Goal: Navigation & Orientation: Find specific page/section

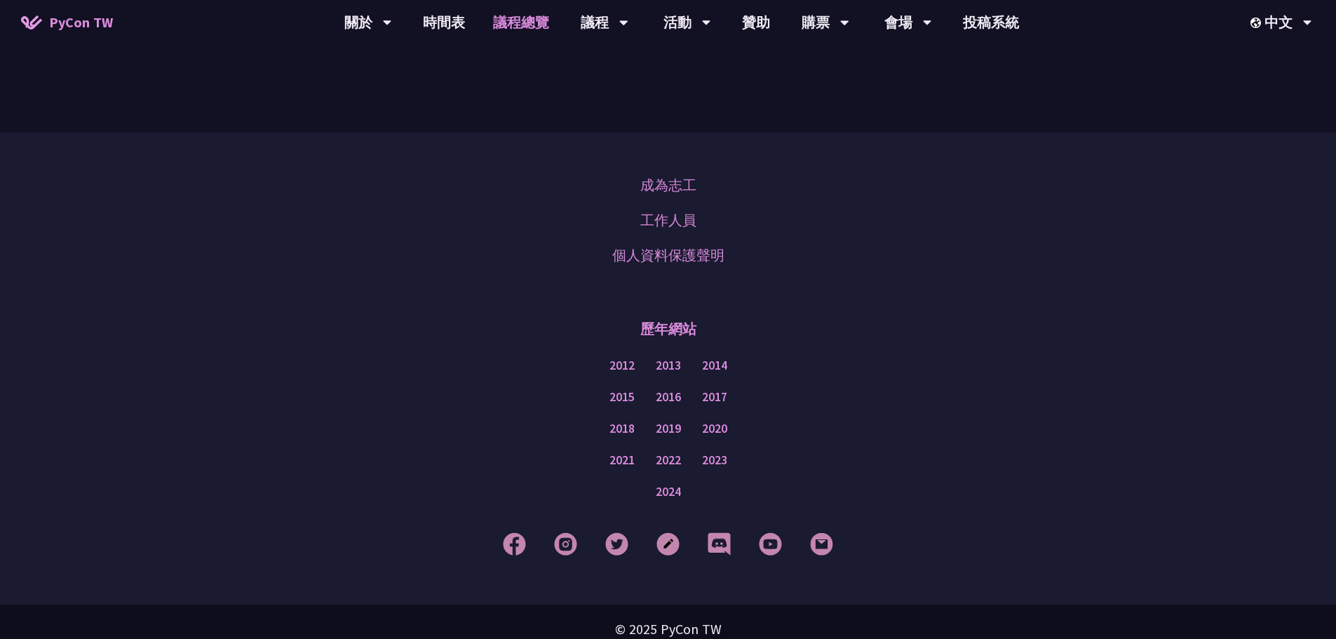
scroll to position [1707, 0]
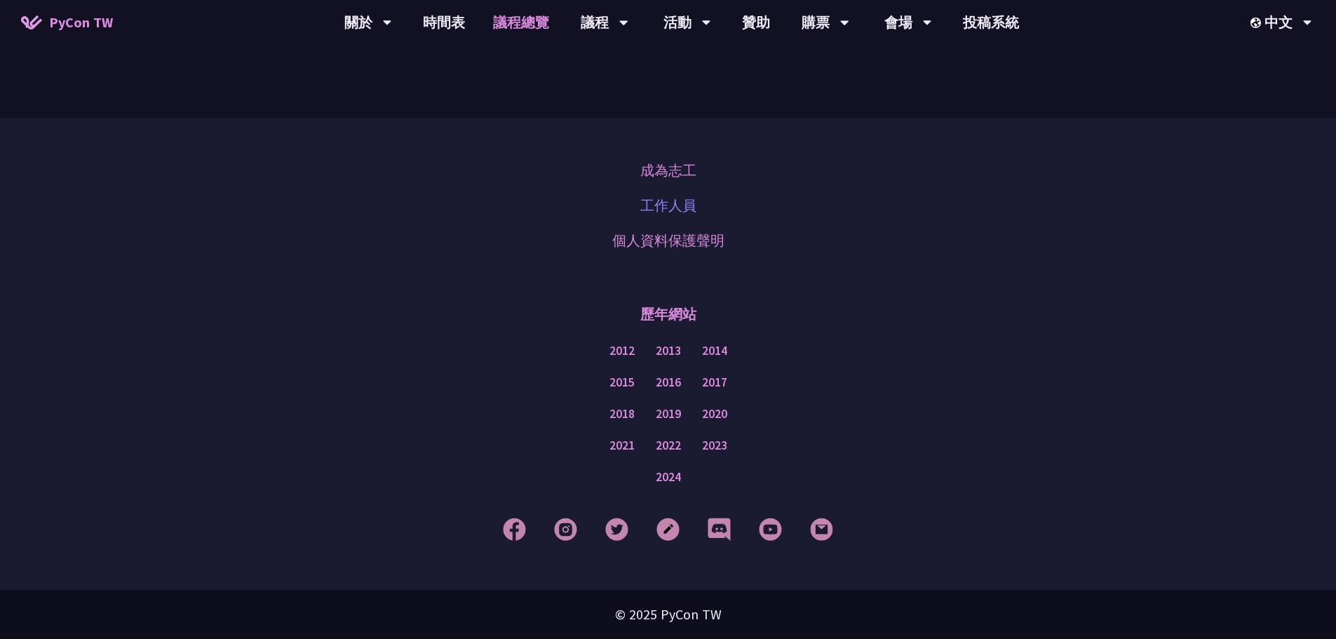
click at [664, 205] on link "工作人員" at bounding box center [668, 205] width 56 height 21
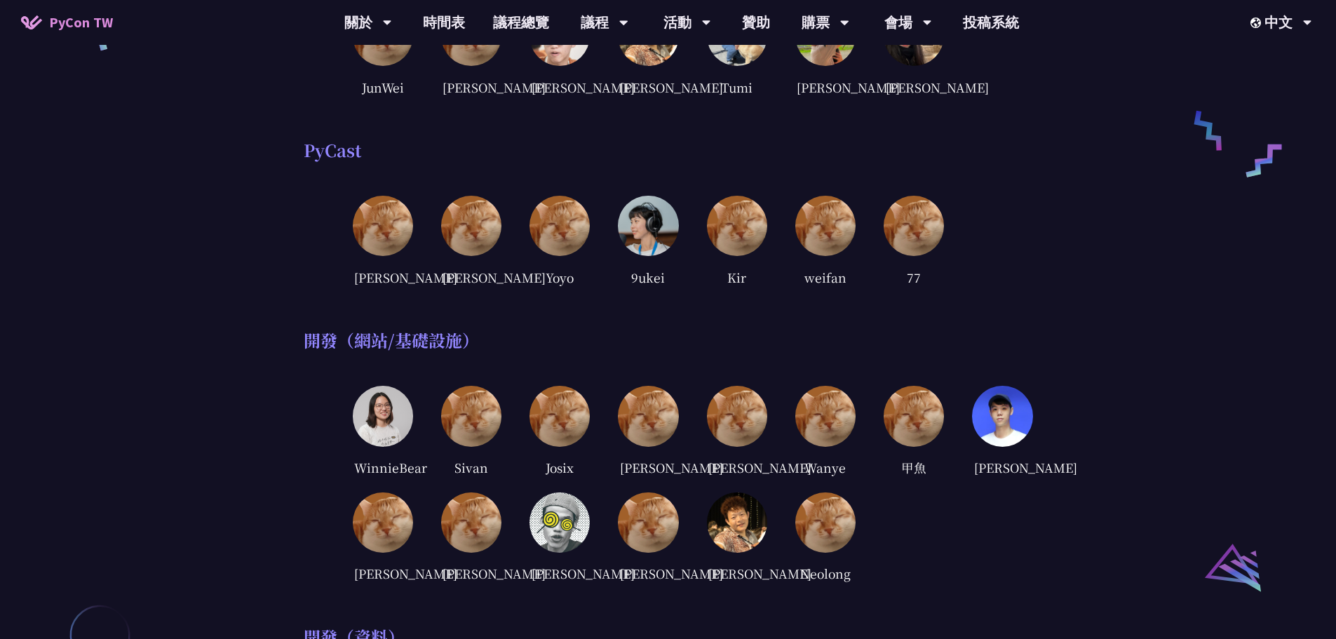
scroll to position [701, 0]
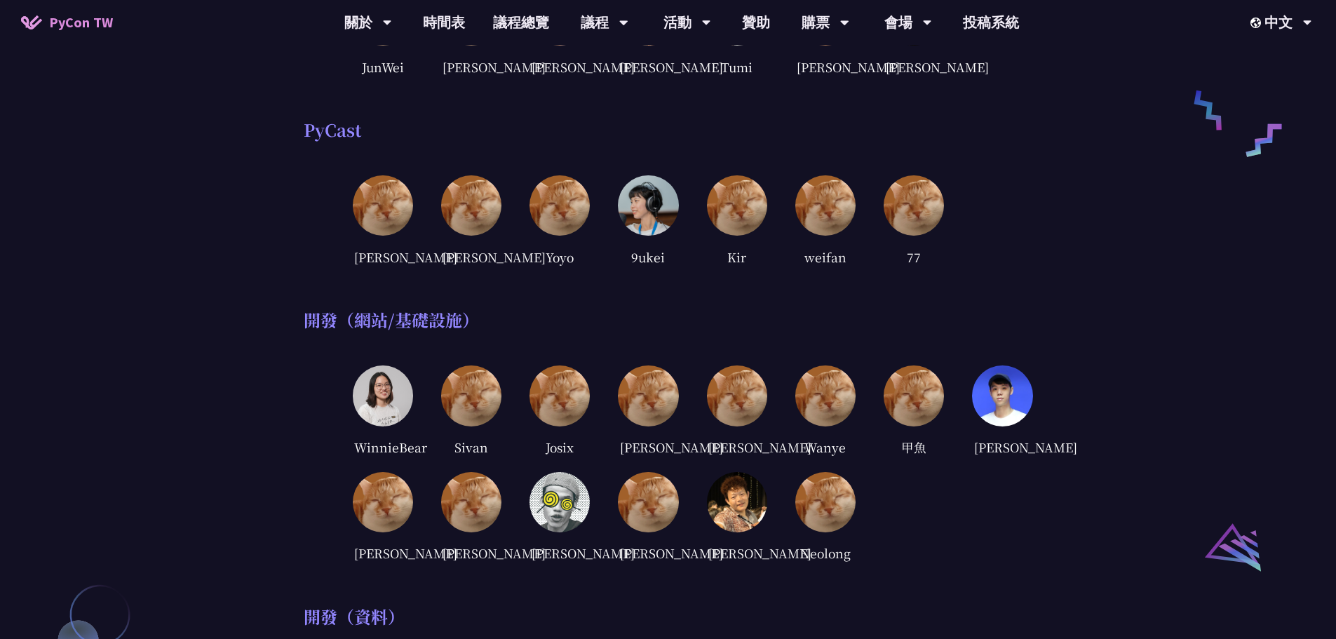
click at [921, 426] on img at bounding box center [914, 395] width 60 height 60
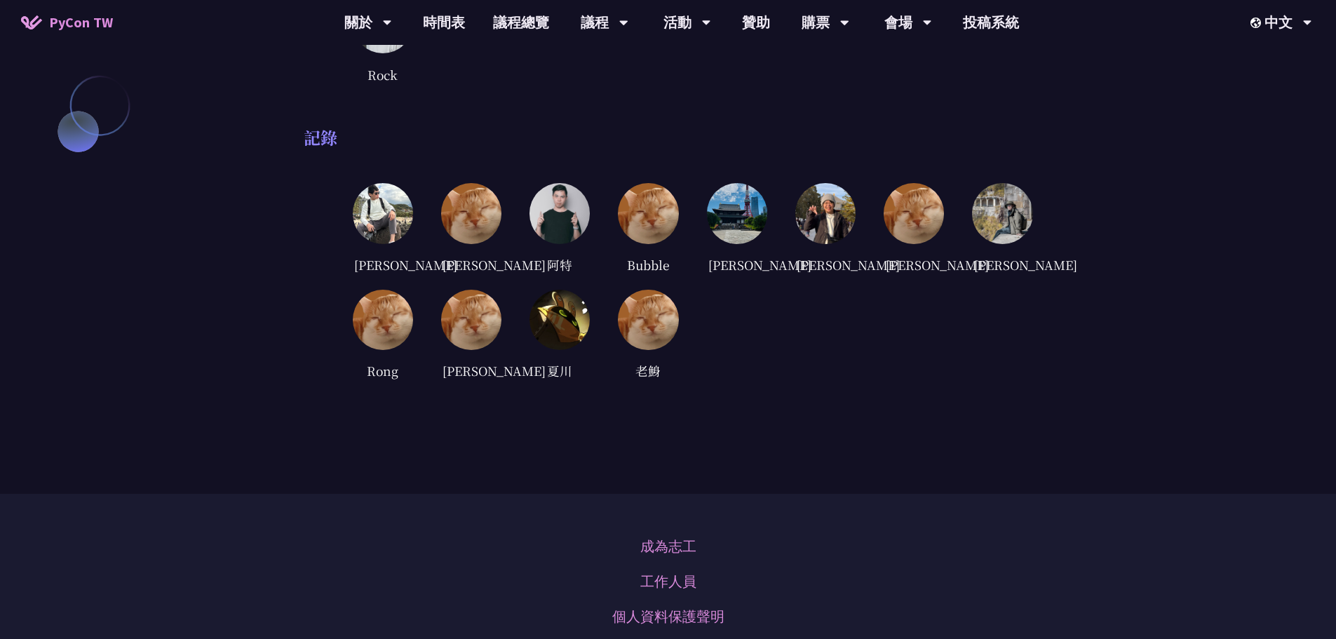
scroll to position [3497, 0]
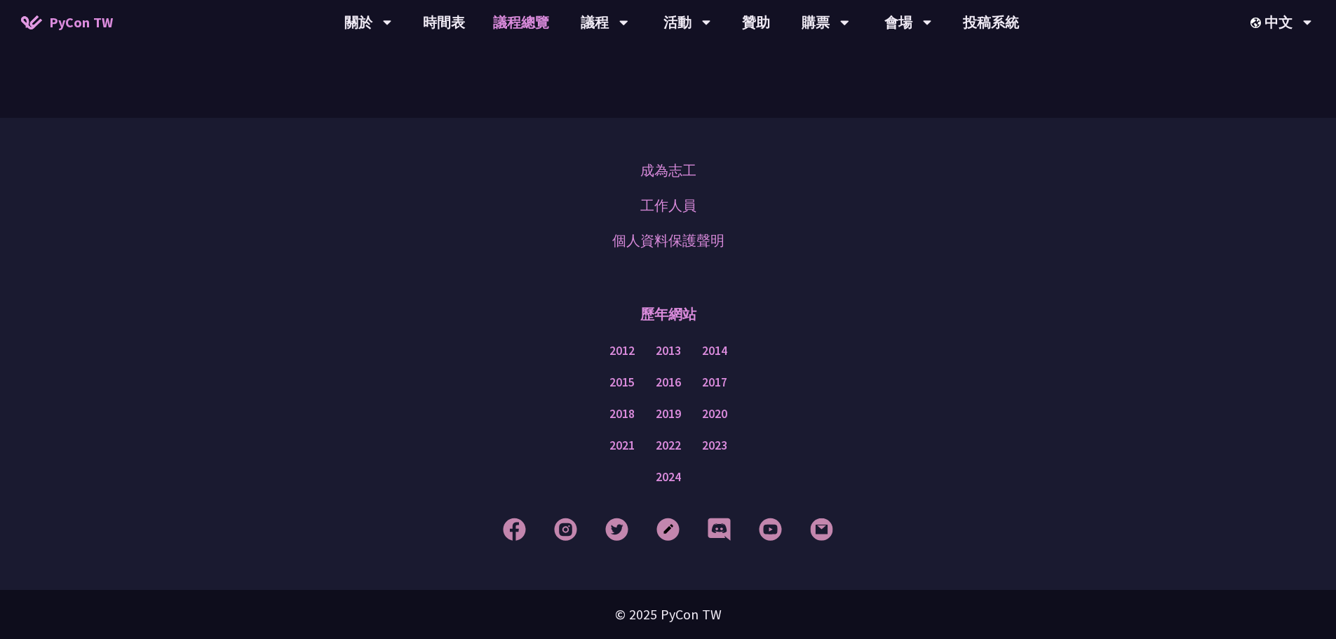
scroll to position [1707, 0]
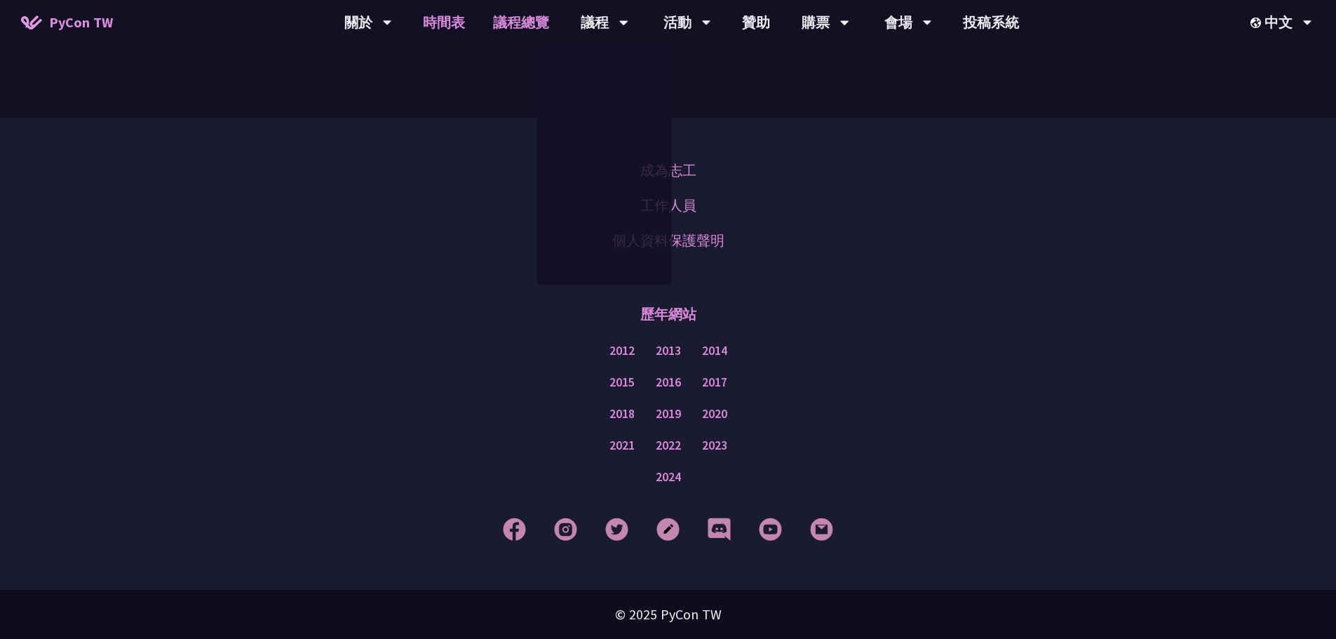
click at [465, 27] on link "時間表" at bounding box center [444, 22] width 70 height 45
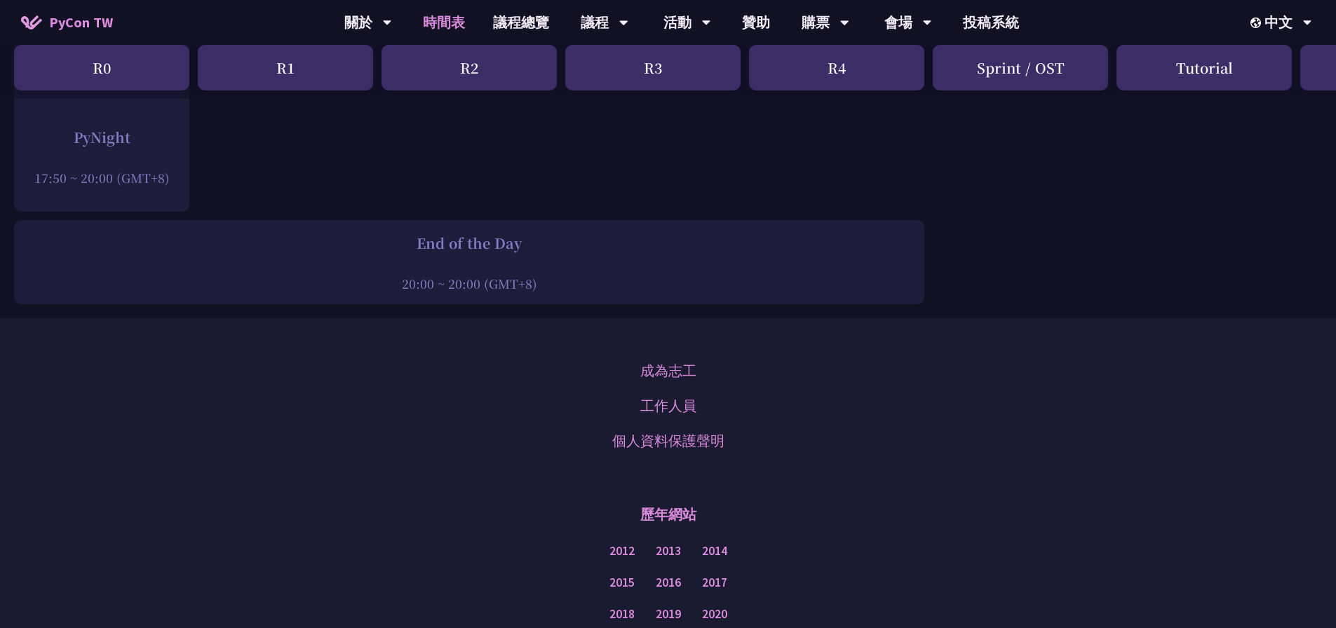
scroll to position [2457, 0]
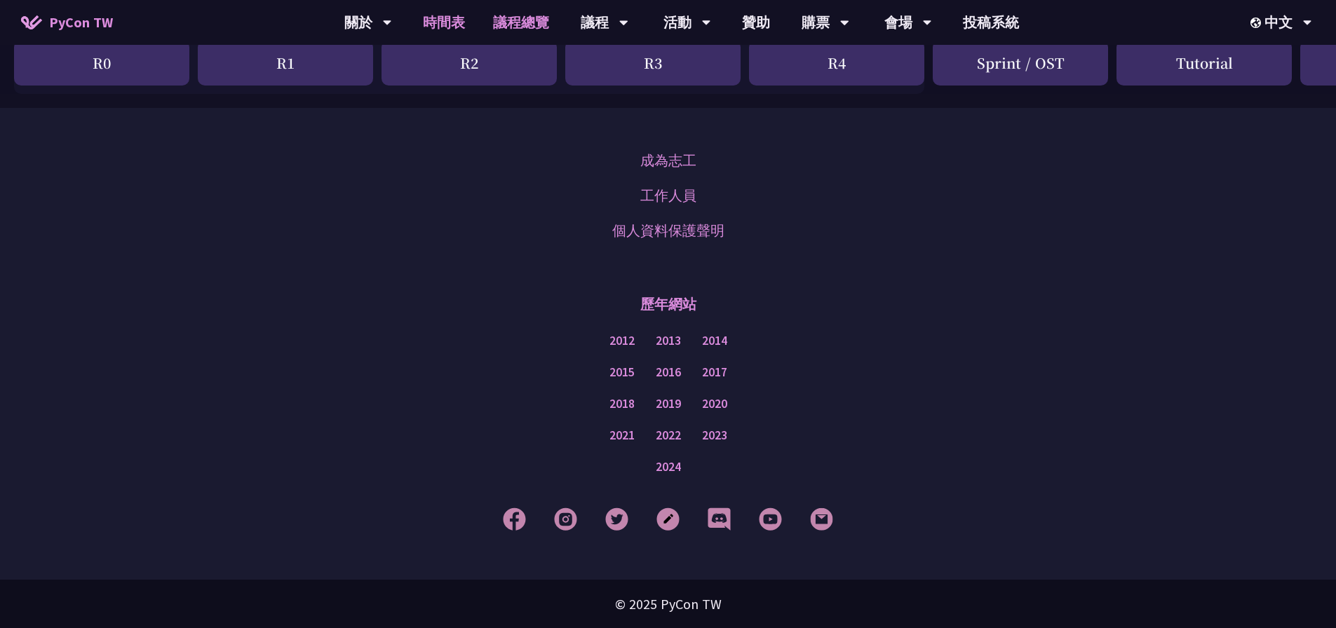
click at [504, 19] on link "議程總覽" at bounding box center [521, 22] width 84 height 45
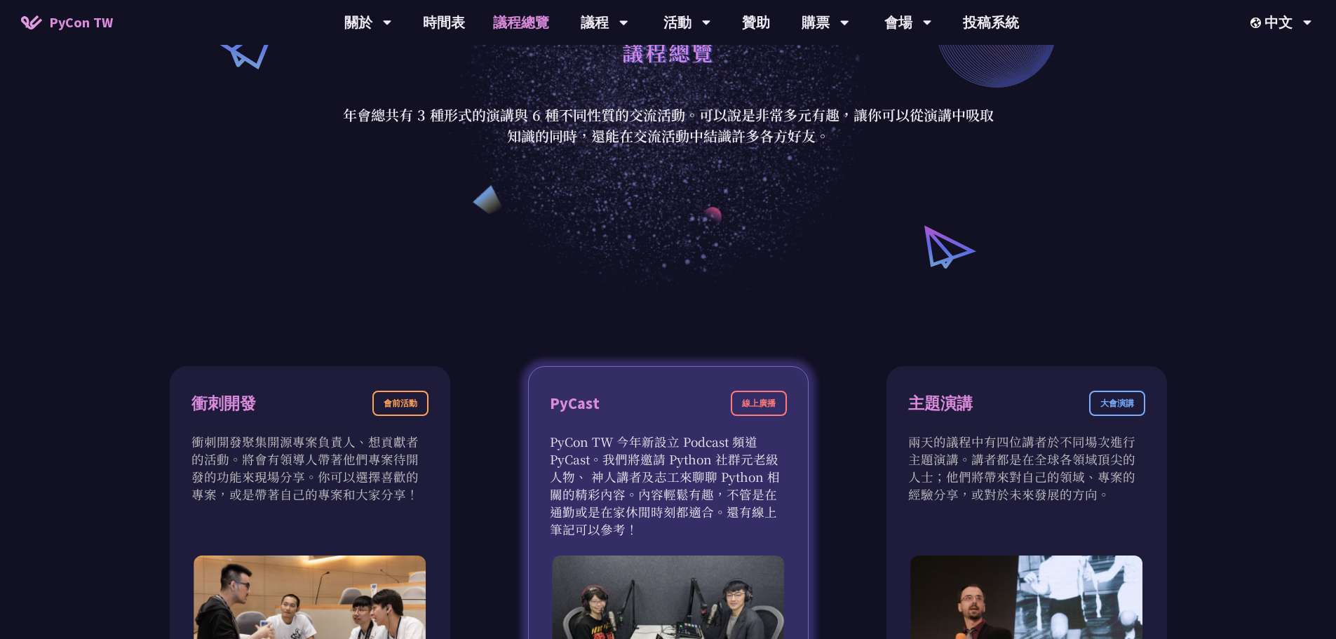
scroll to position [351, 0]
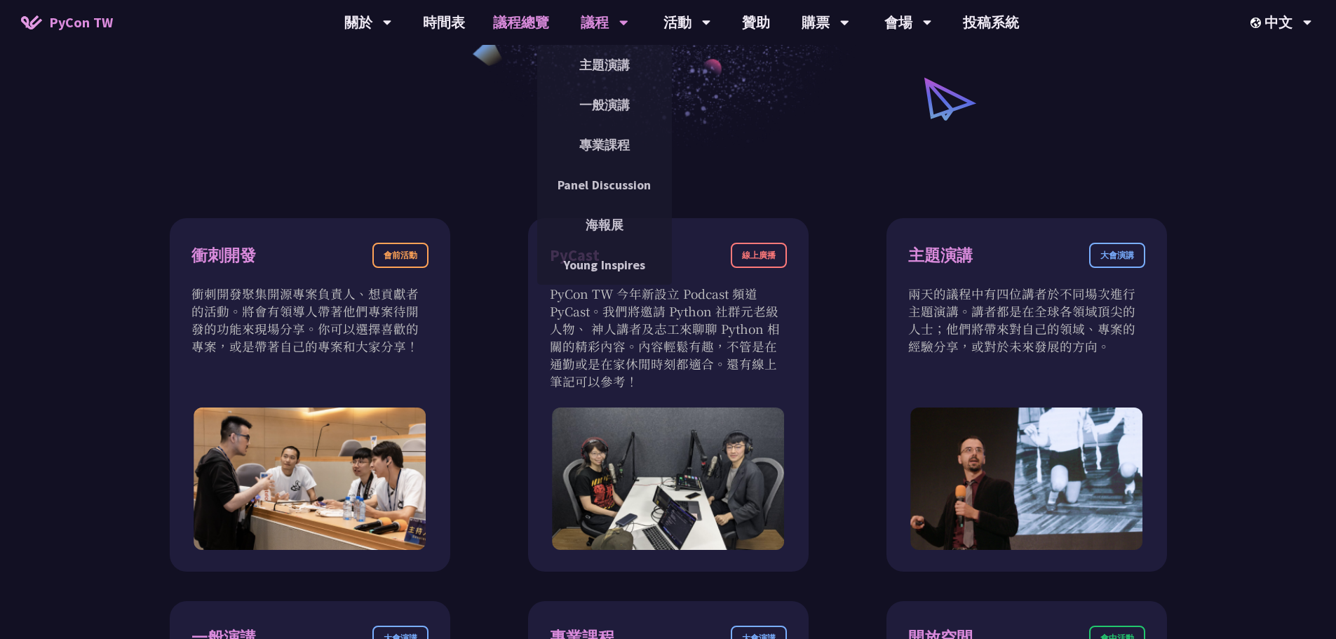
click at [597, 13] on div "議程" at bounding box center [605, 22] width 48 height 45
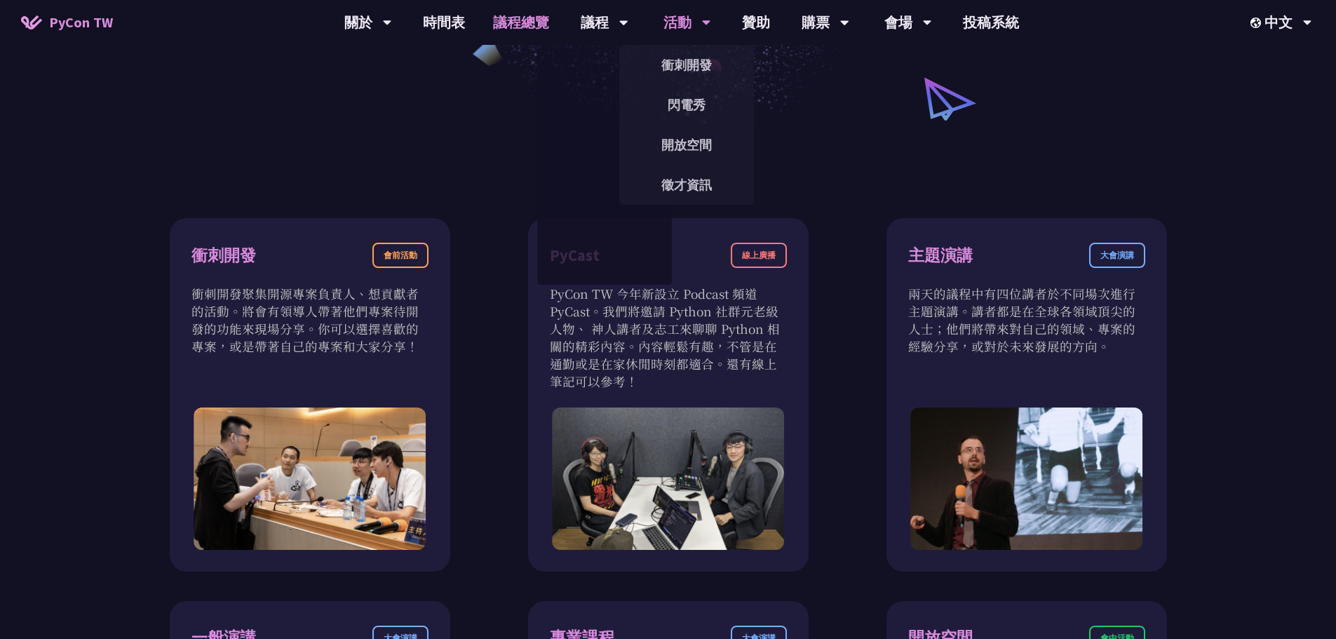
click at [663, 31] on div "活動" at bounding box center [687, 22] width 48 height 45
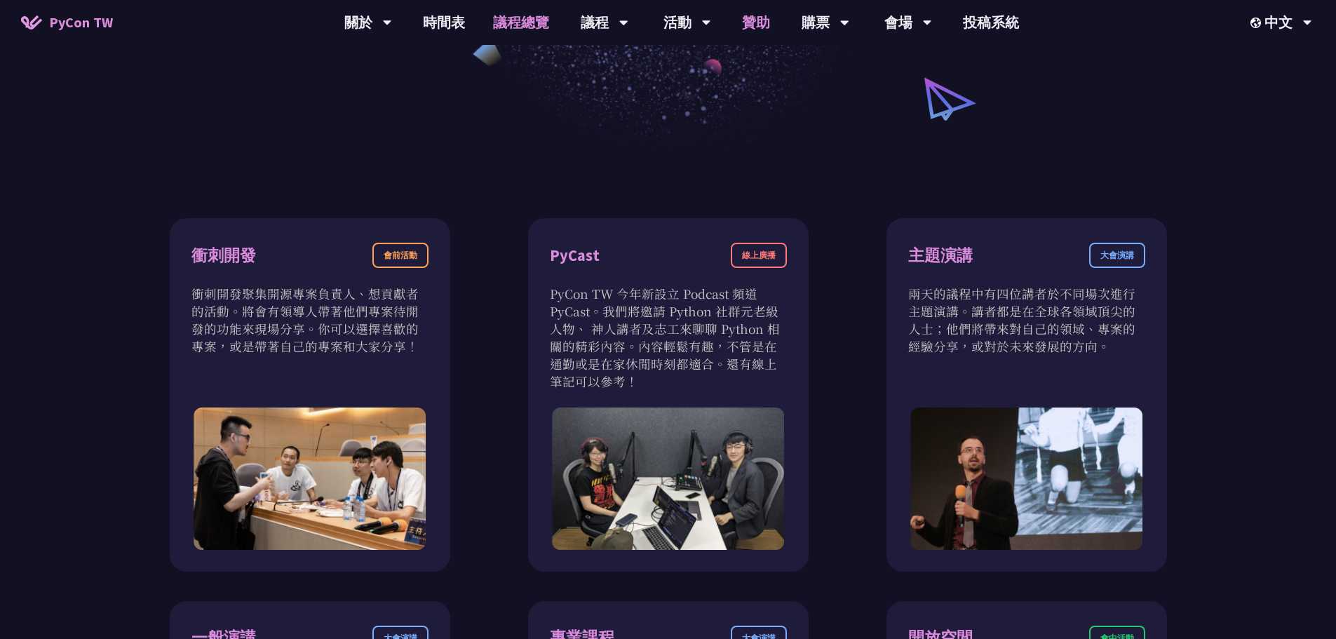
click at [751, 25] on link "贊助" at bounding box center [756, 22] width 56 height 45
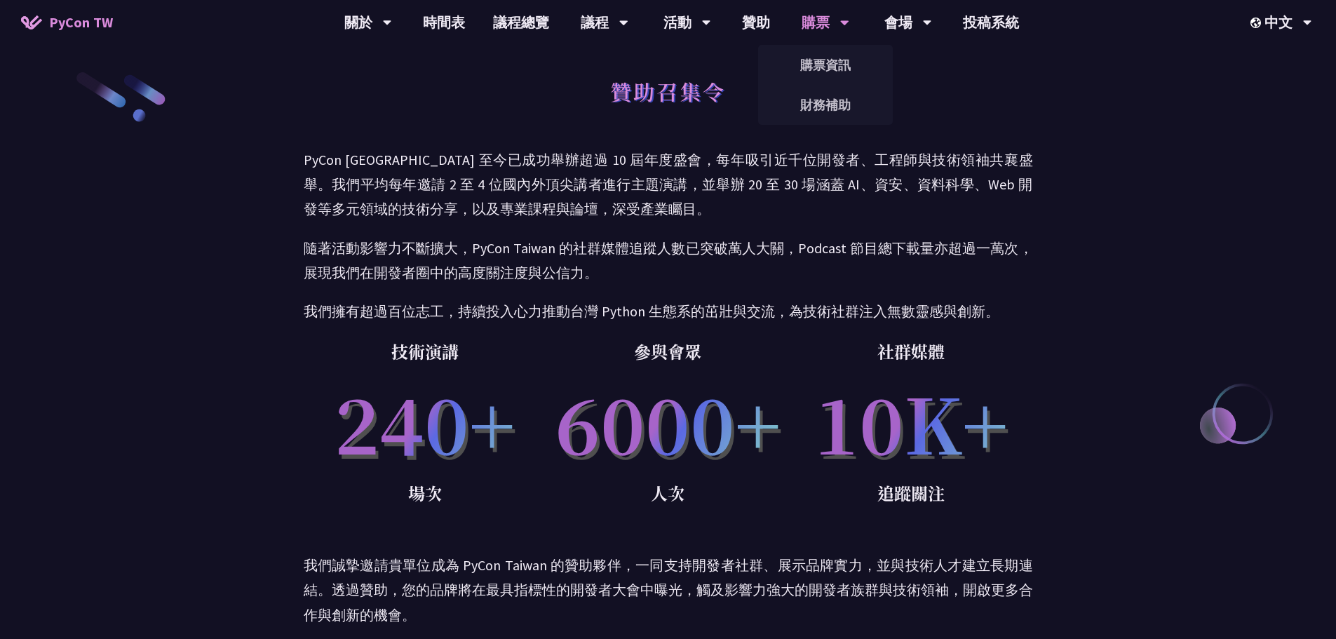
click at [828, 21] on div "購票" at bounding box center [826, 22] width 48 height 45
click at [905, 29] on div "會場" at bounding box center [908, 22] width 48 height 45
click at [988, 20] on link "投稿系統" at bounding box center [991, 22] width 84 height 45
